Goal: Task Accomplishment & Management: Use online tool/utility

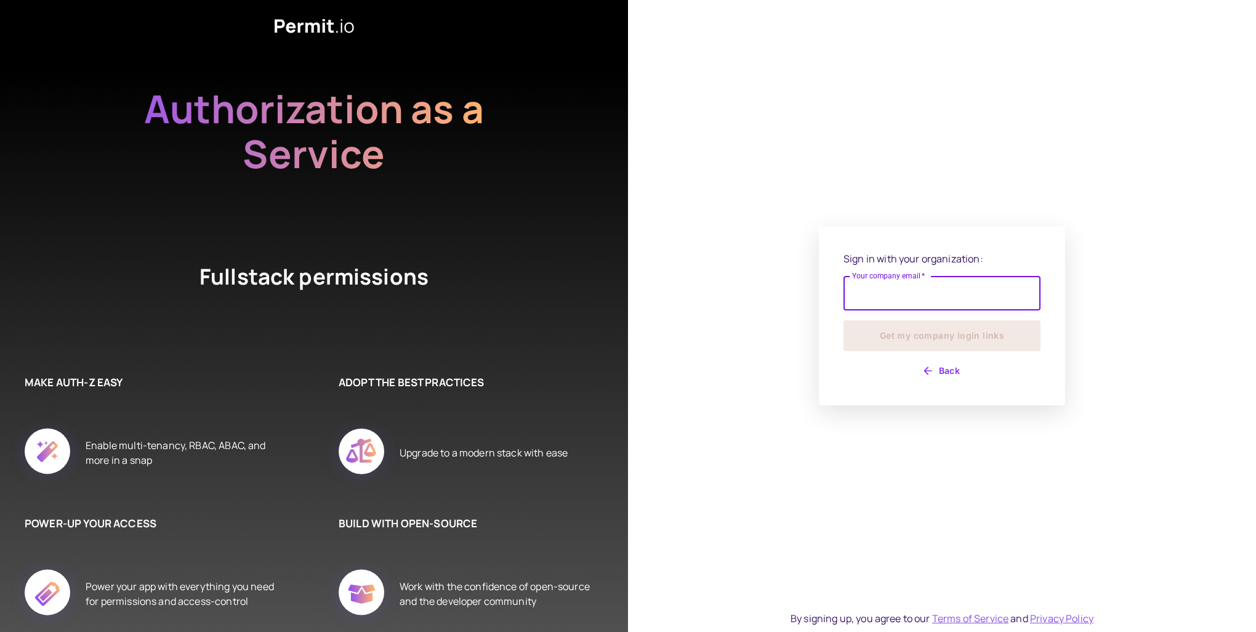
click at [984, 292] on input "Your company email   *" at bounding box center [942, 293] width 197 height 34
type input "**********"
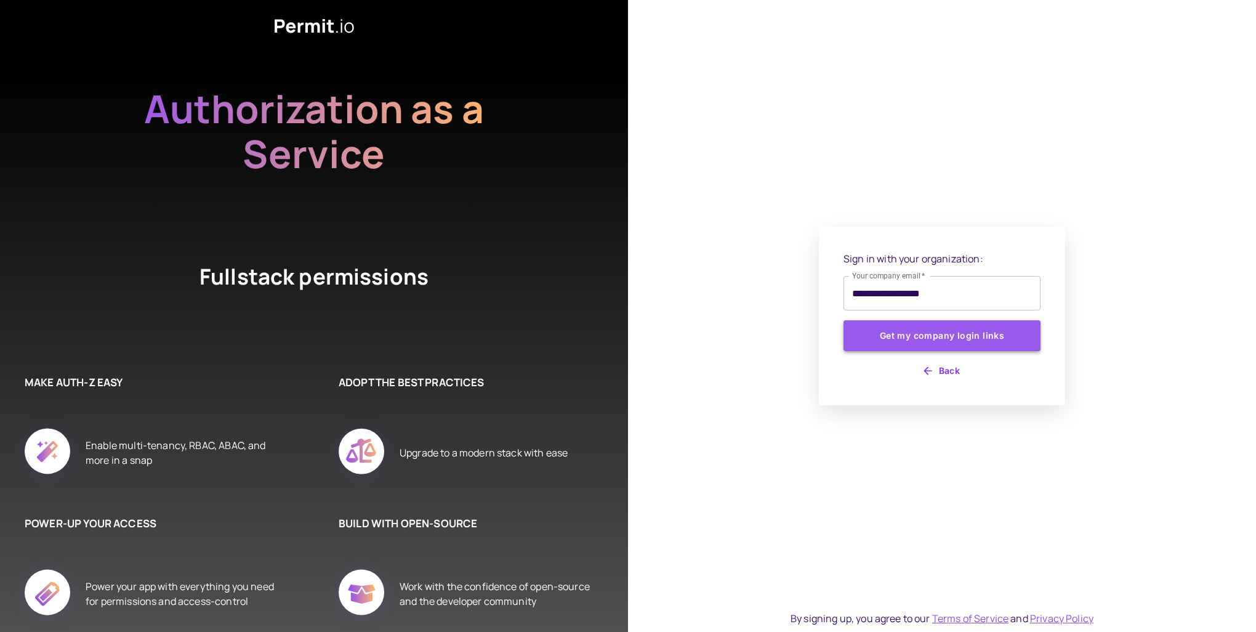
click at [946, 325] on button "Get my company login links" at bounding box center [942, 335] width 197 height 31
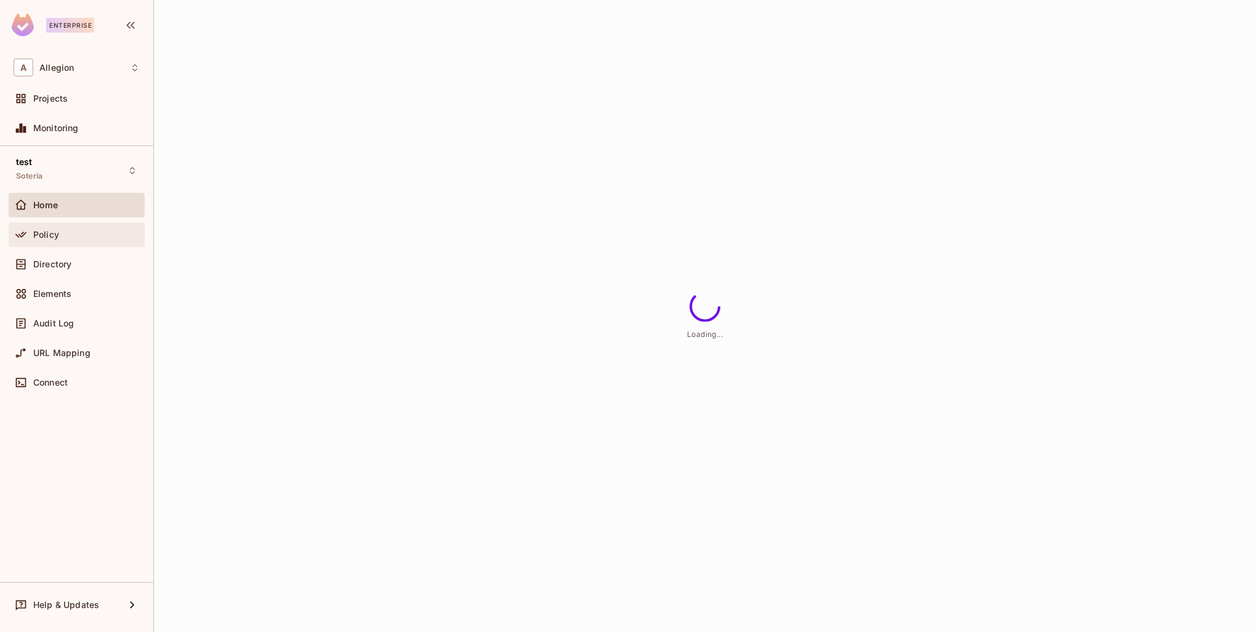
click at [86, 230] on div "Policy" at bounding box center [86, 235] width 107 height 10
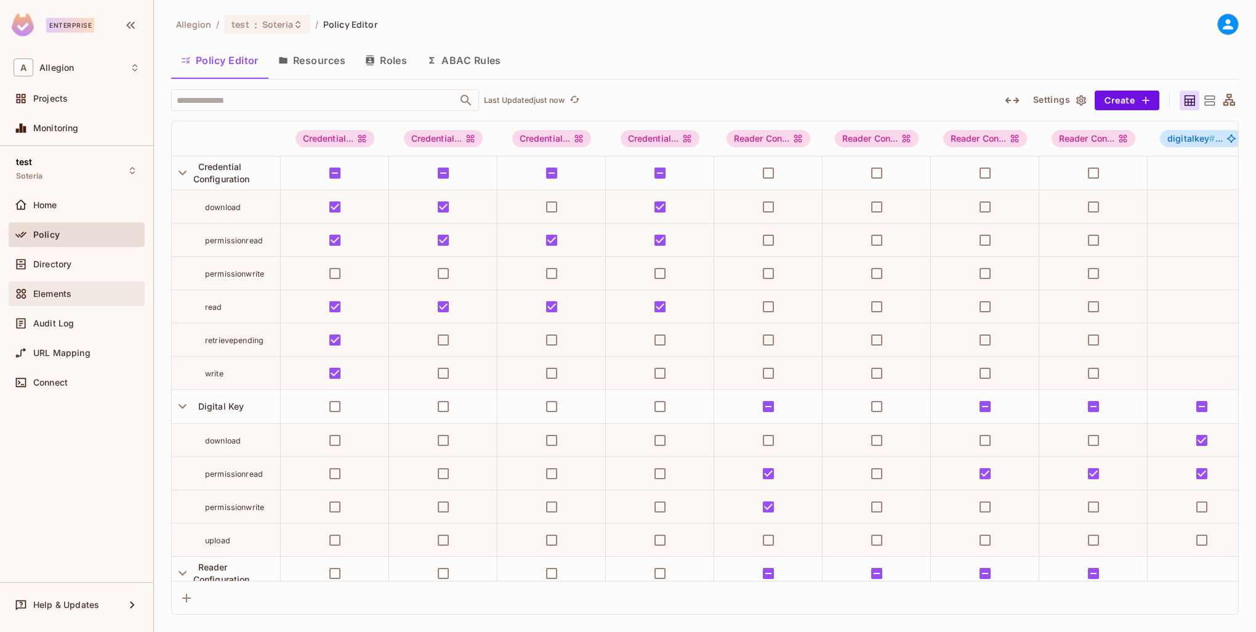
click at [69, 284] on div "Elements" at bounding box center [77, 293] width 136 height 25
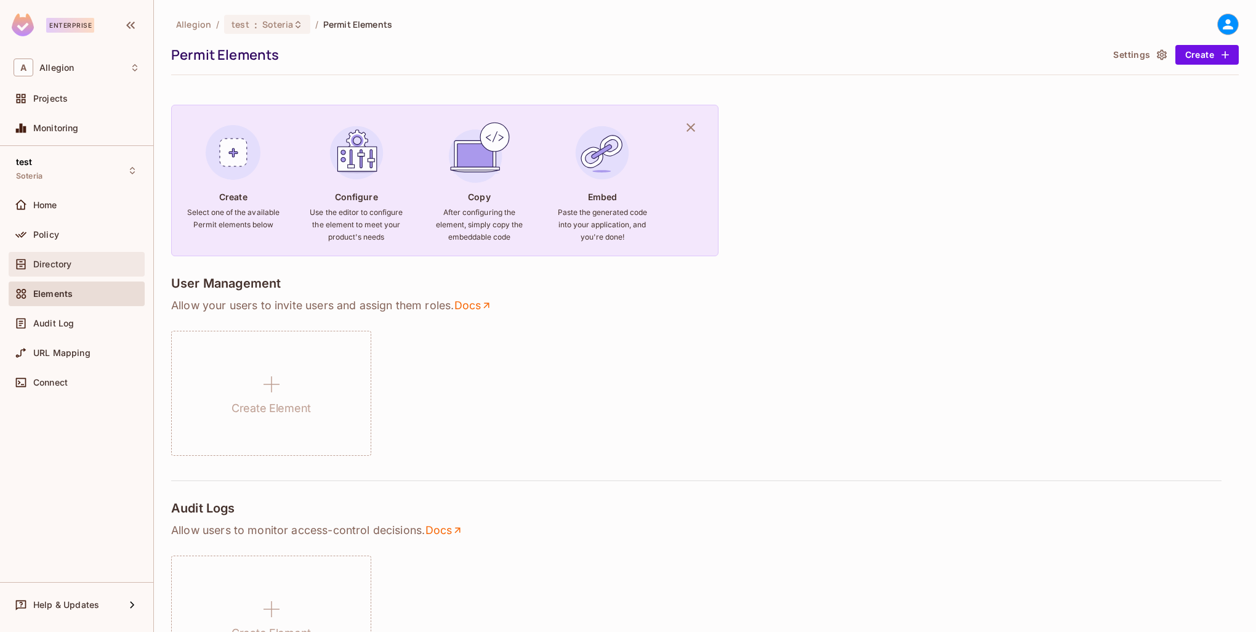
click at [67, 262] on span "Directory" at bounding box center [52, 264] width 38 height 10
